Goal: Transaction & Acquisition: Download file/media

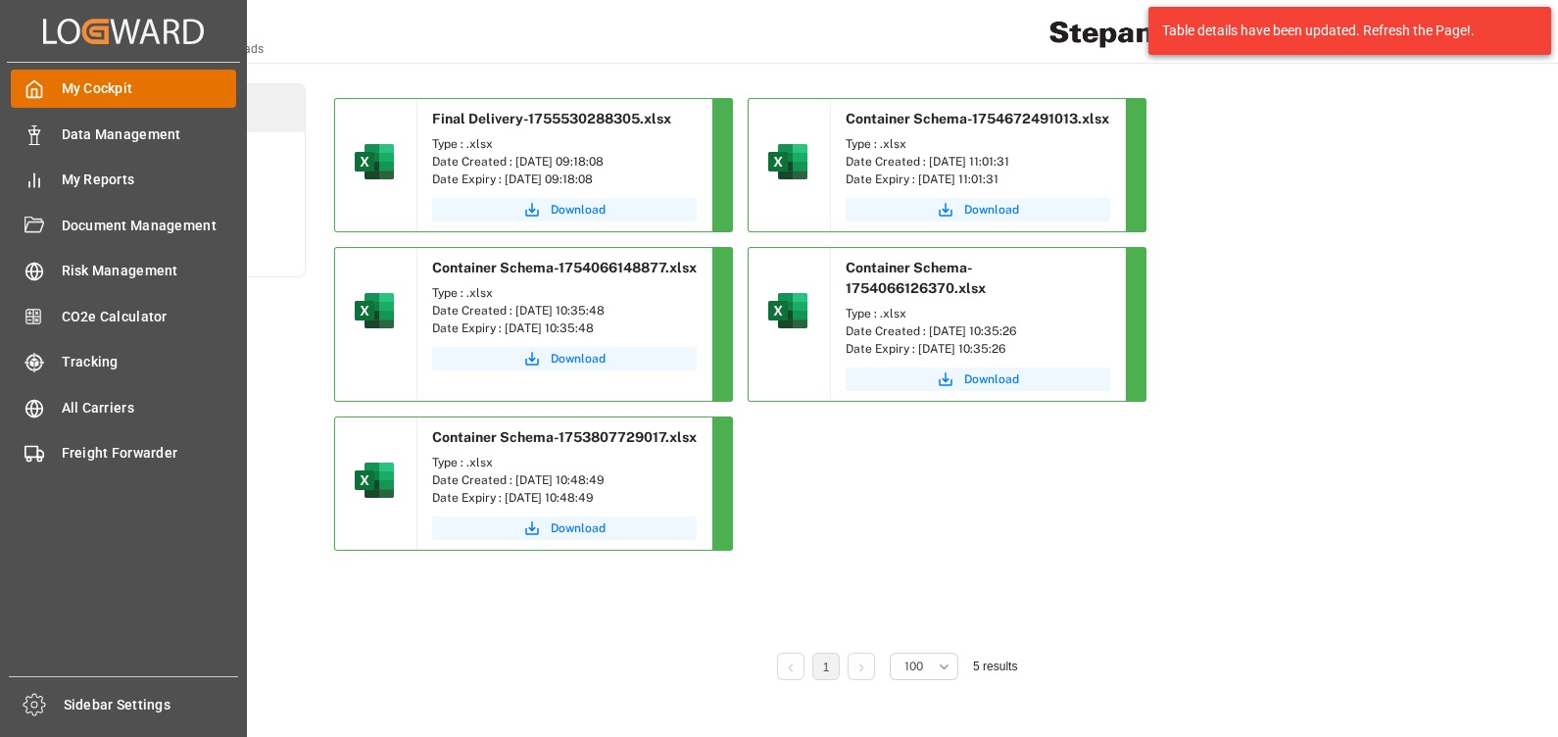
click at [41, 83] on icon at bounding box center [34, 89] width 20 height 20
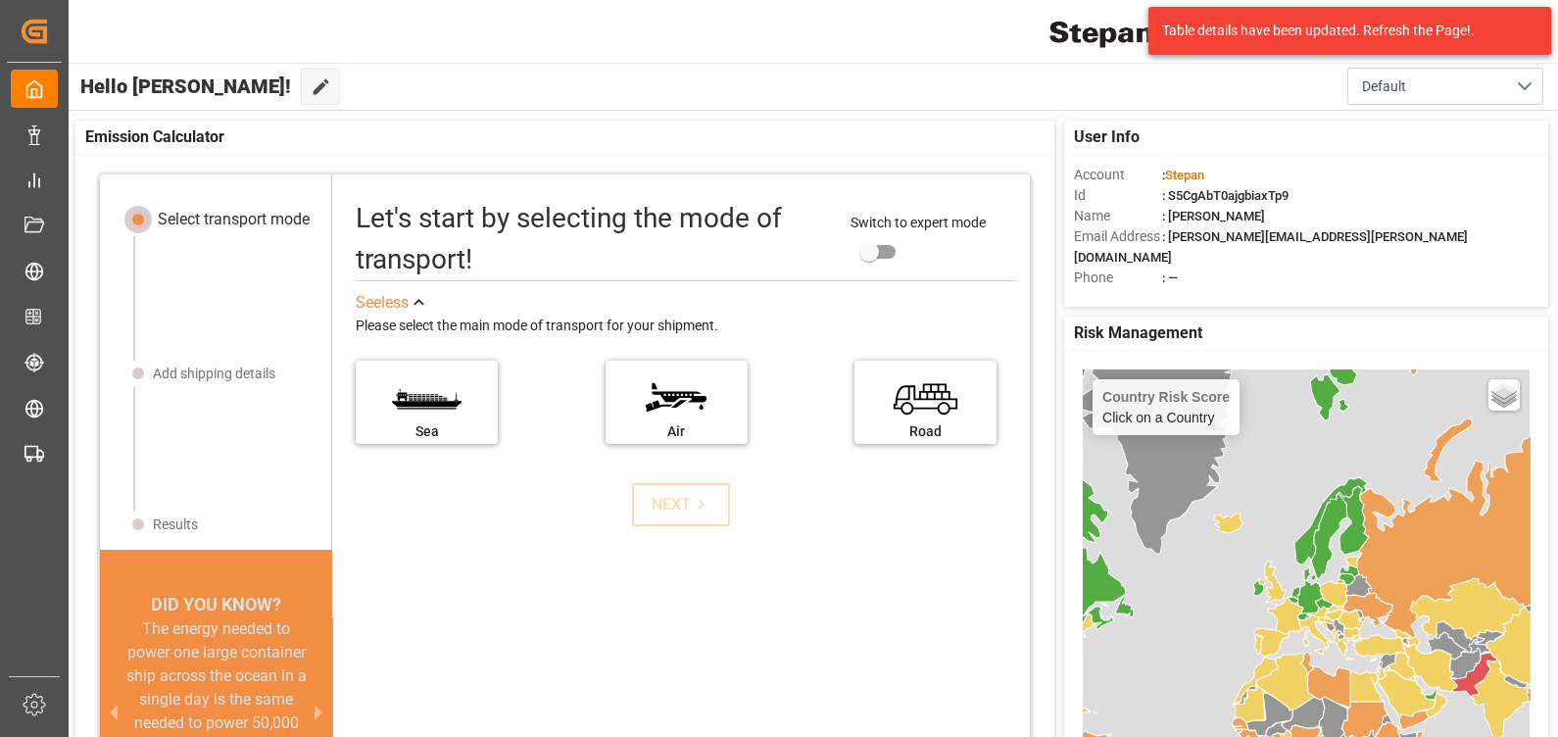
click at [436, 122] on div "Emission Calculator" at bounding box center [564, 138] width 979 height 34
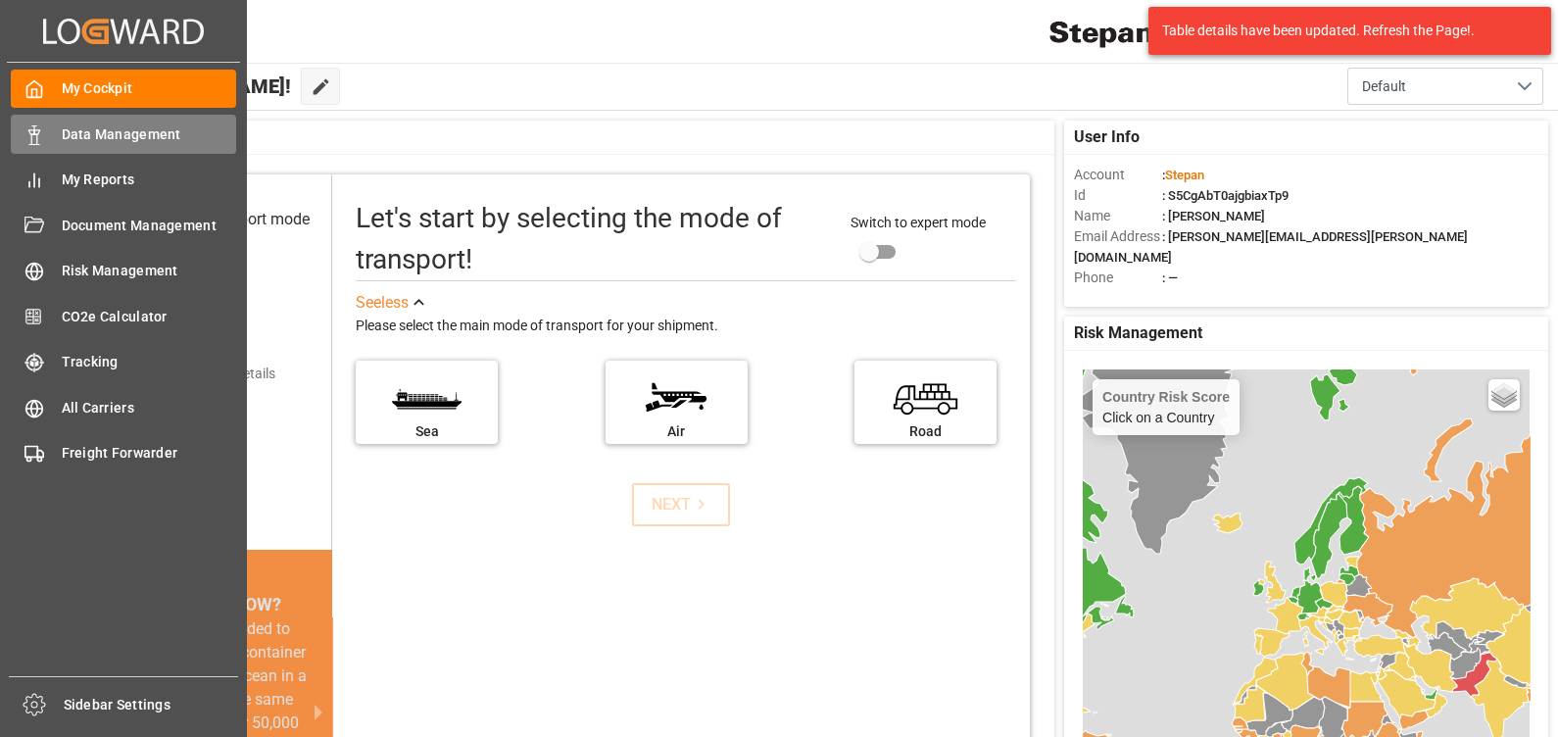
click at [112, 132] on span "Data Management" at bounding box center [149, 134] width 175 height 21
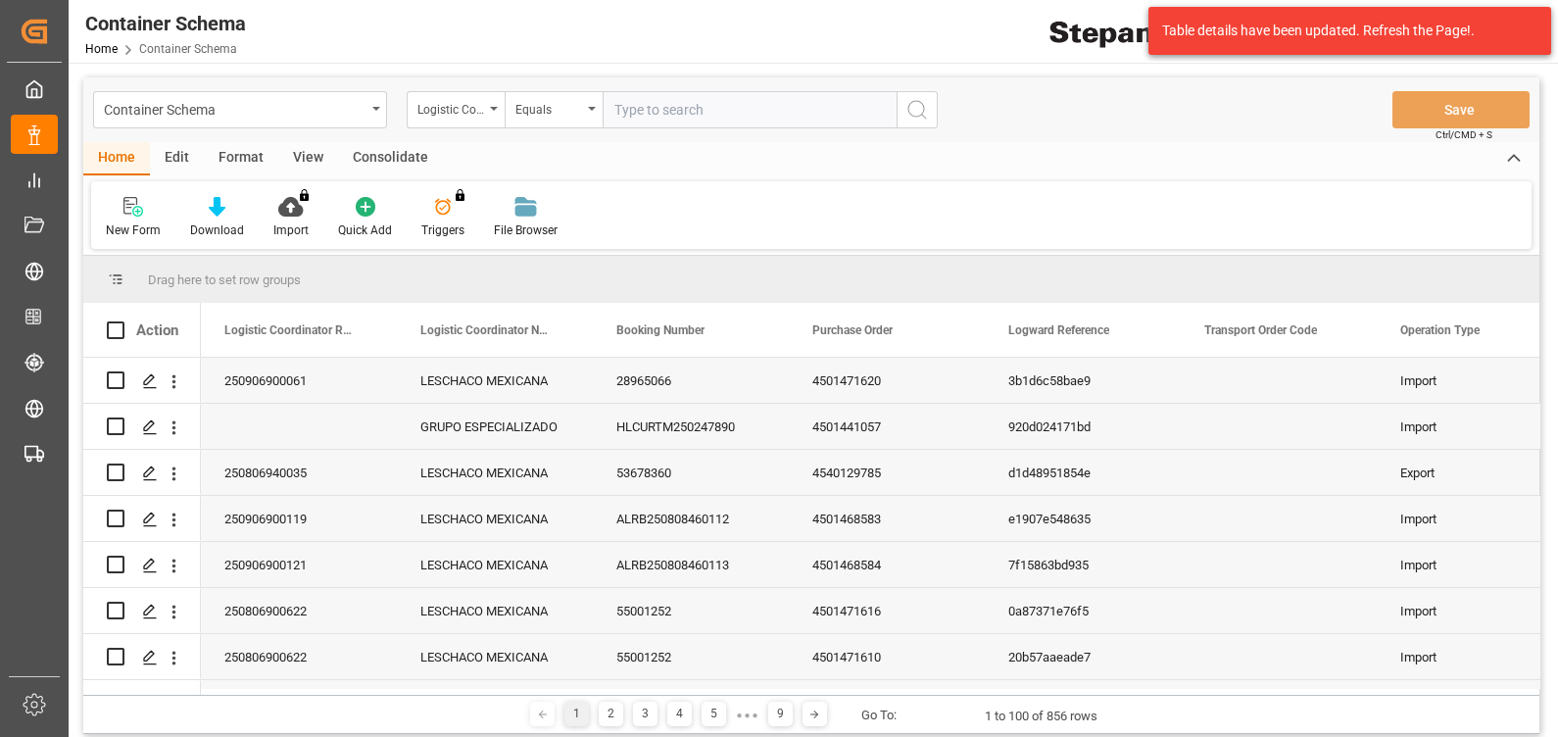
click at [658, 107] on input "text" at bounding box center [750, 109] width 294 height 37
type input "250806900031"
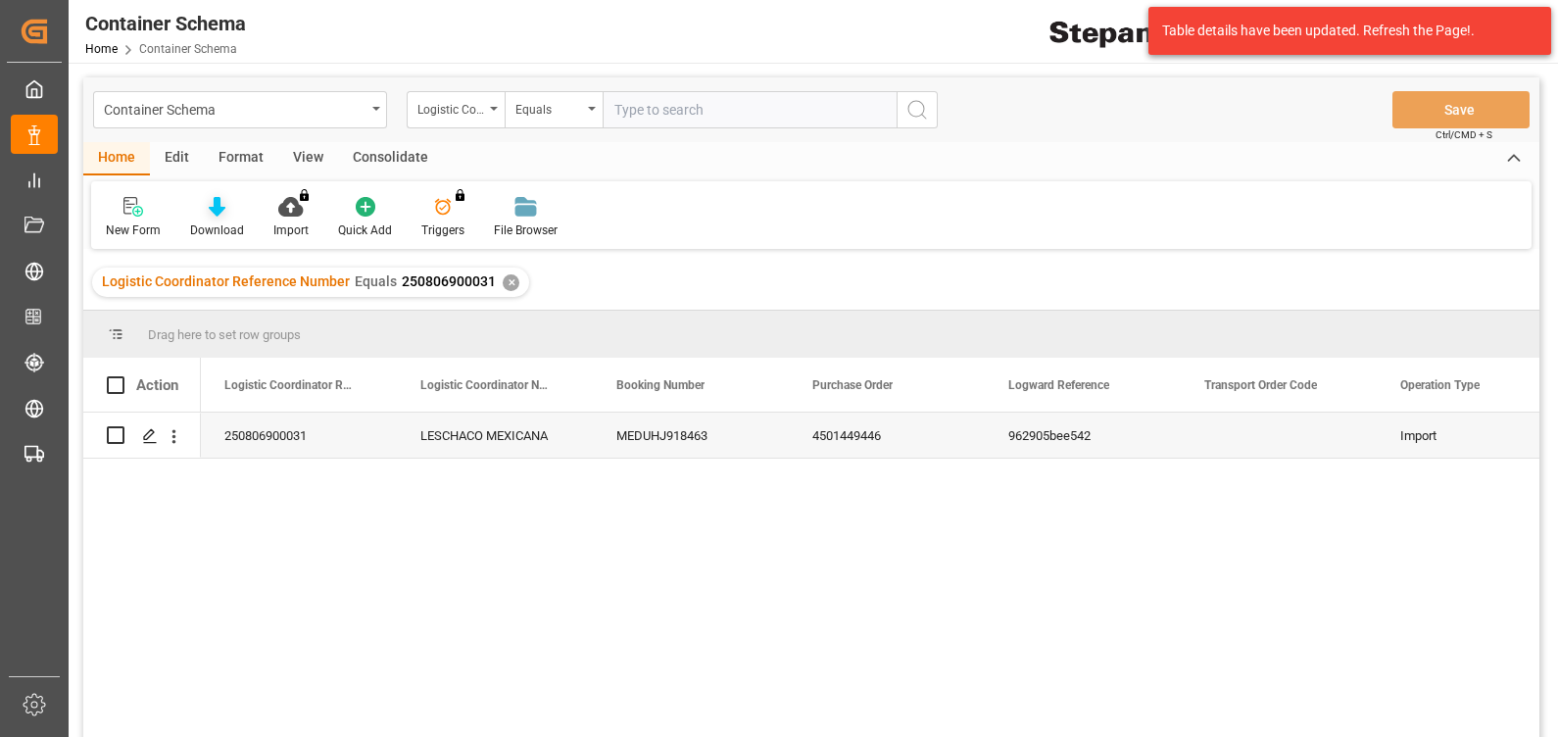
click at [215, 214] on icon at bounding box center [217, 207] width 17 height 20
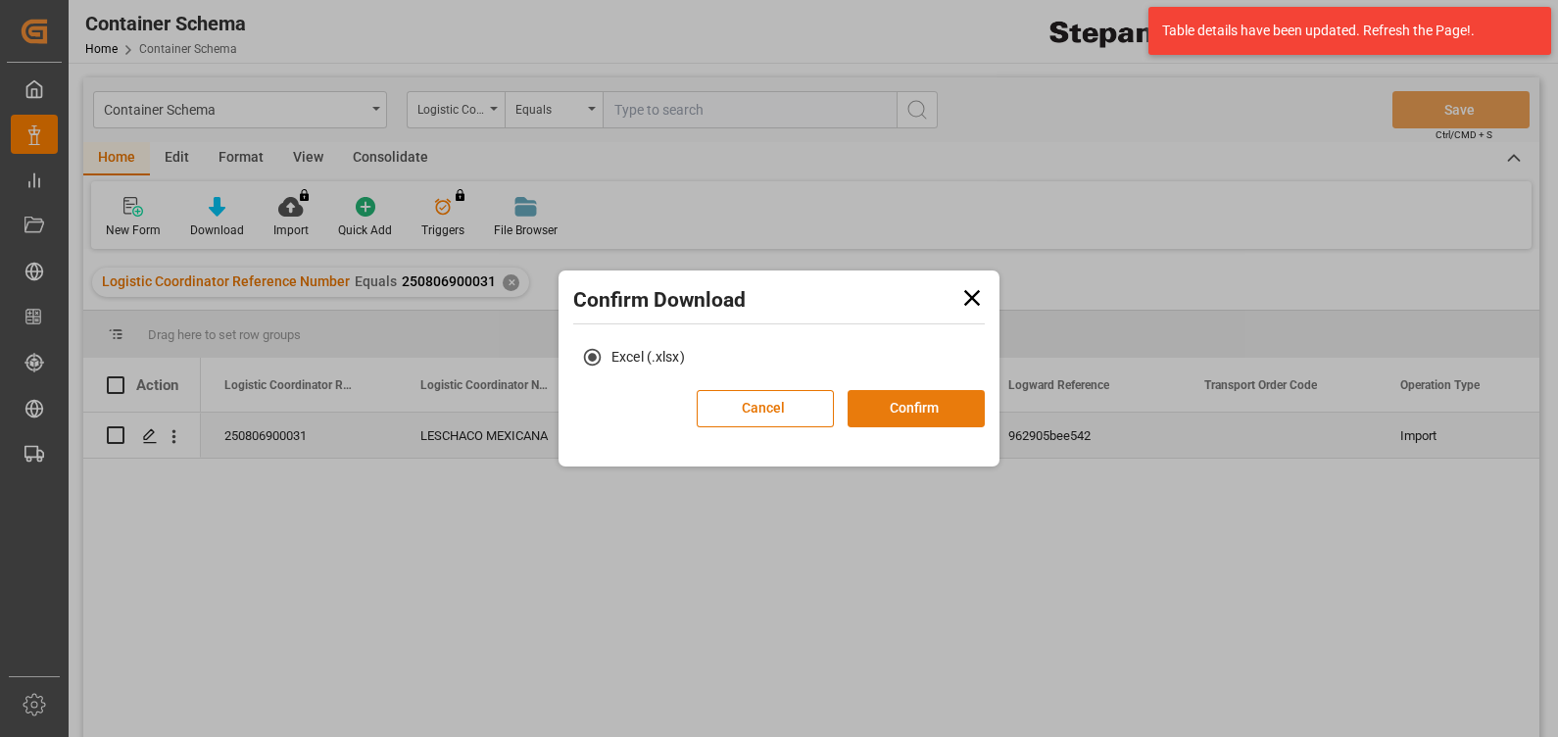
click at [919, 402] on button "Confirm" at bounding box center [915, 408] width 137 height 37
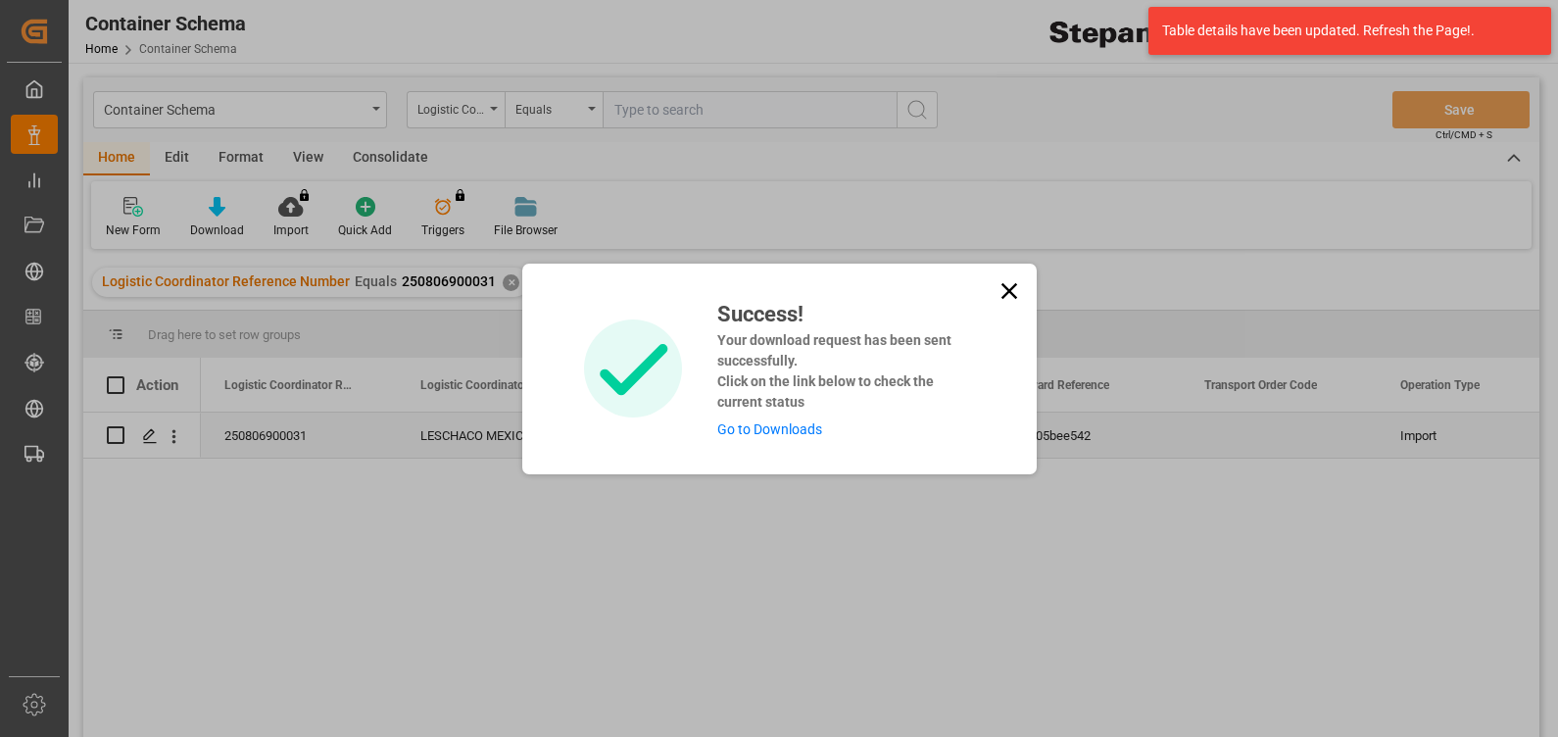
click at [791, 428] on link "Go to Downloads" at bounding box center [769, 429] width 105 height 16
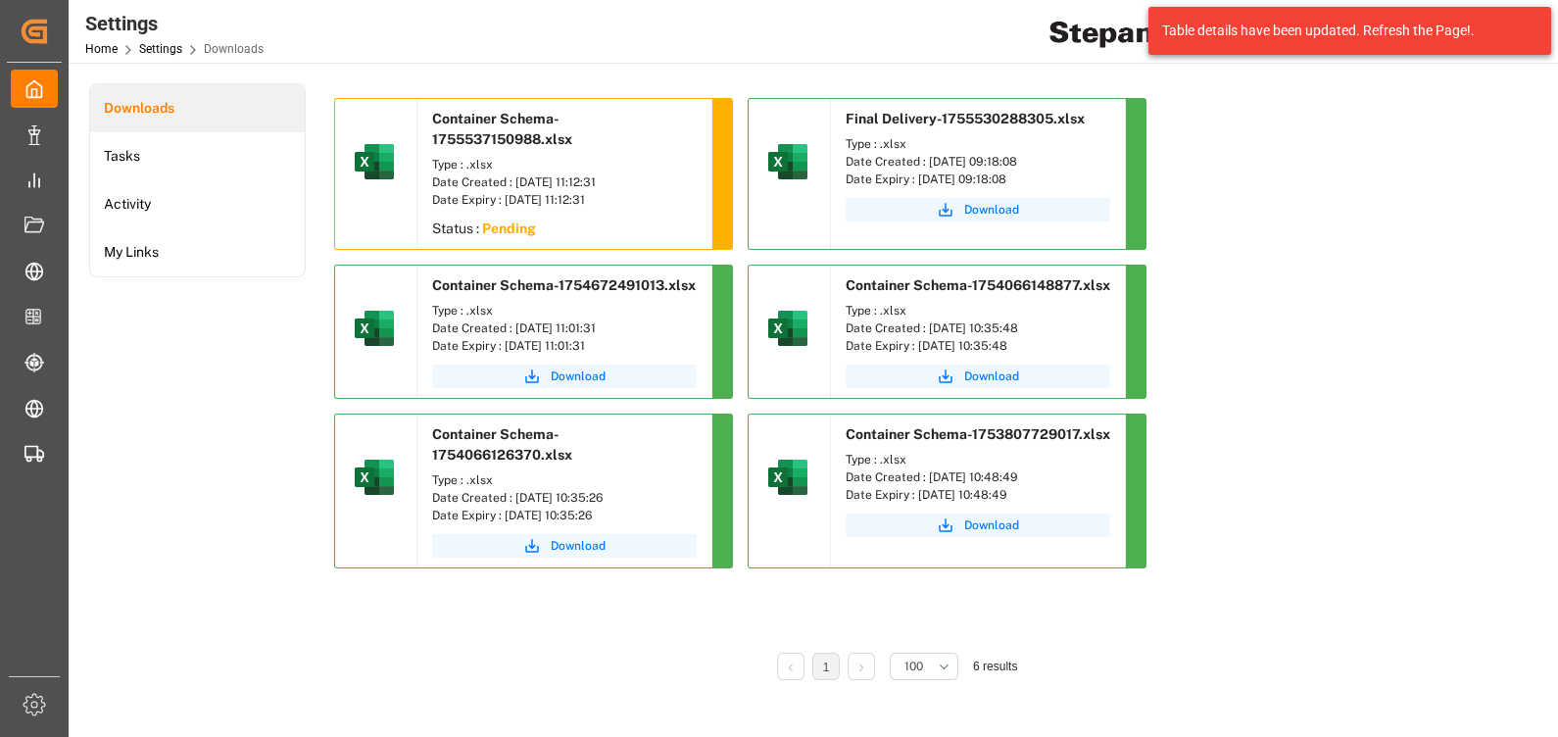
click at [506, 200] on div "Date Expiry : [DATE] 11:12:31" at bounding box center [564, 200] width 265 height 18
click at [485, 226] on sapn "Pending" at bounding box center [509, 228] width 54 height 16
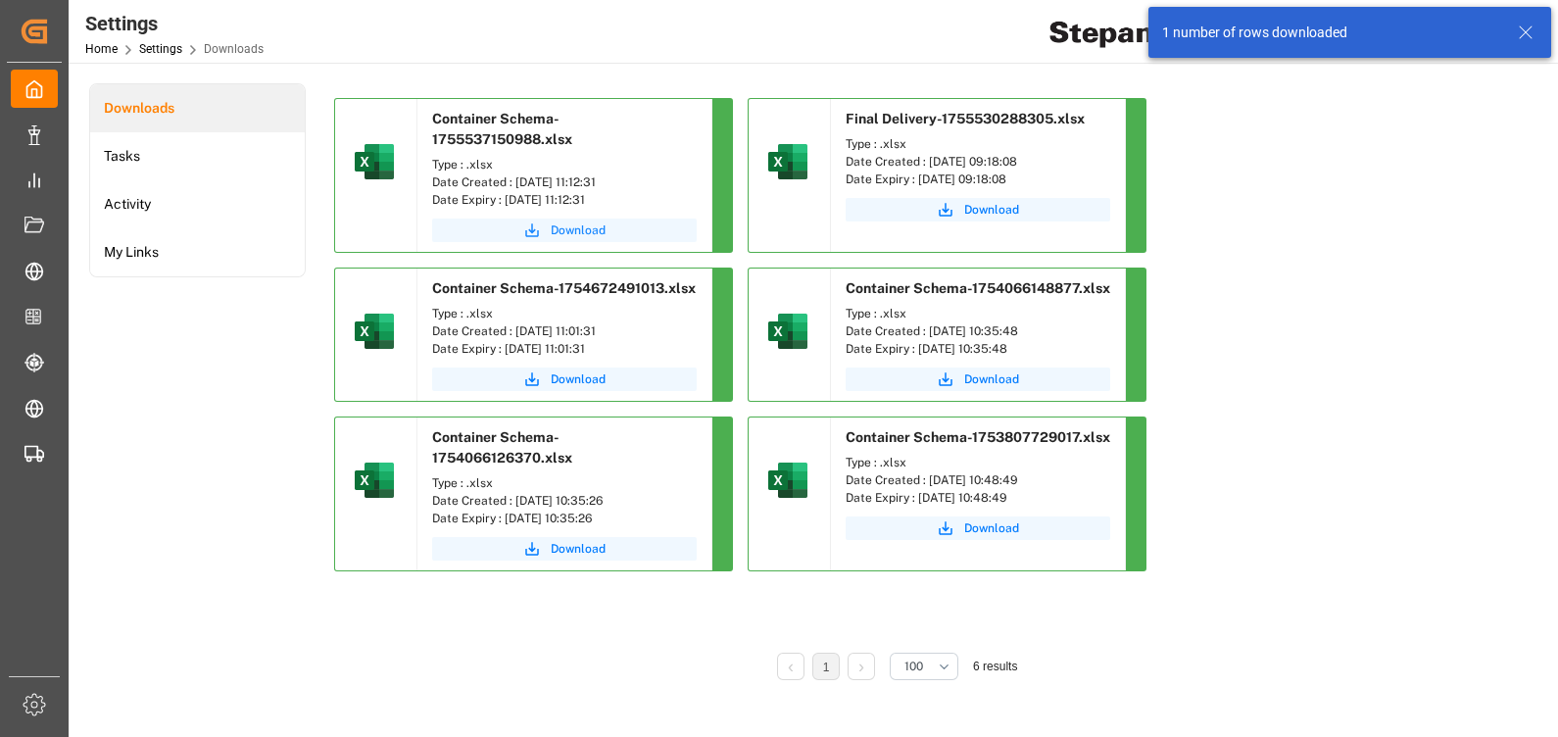
click at [549, 227] on button "Download" at bounding box center [564, 230] width 265 height 24
